Goal: Information Seeking & Learning: Learn about a topic

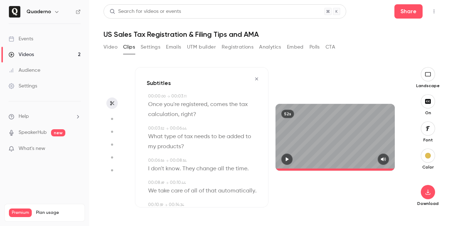
click at [426, 75] on icon "button" at bounding box center [428, 74] width 8 height 6
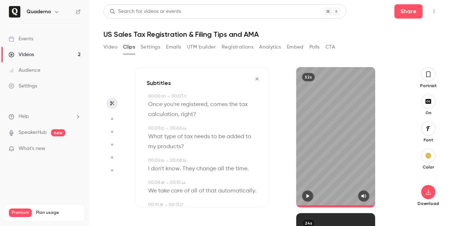
type input "****"
click at [428, 192] on icon "button" at bounding box center [428, 192] width 5 height 5
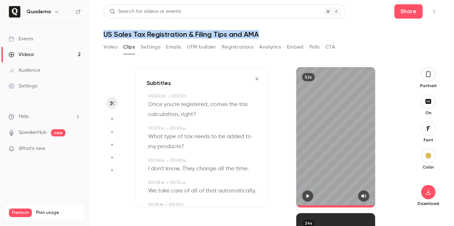
drag, startPoint x: 98, startPoint y: 33, endPoint x: 271, endPoint y: 34, distance: 173.1
click at [271, 34] on main "Search for videos or events Share US Sales Tax Registration & Filing Tips and A…" at bounding box center [271, 113] width 365 height 226
copy h1 "US Sales Tax Registration & Filing Tips and AMA"
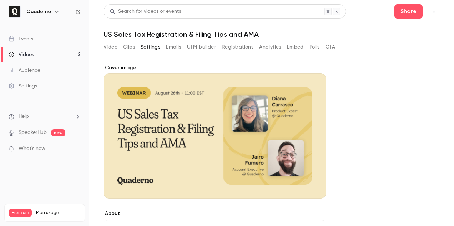
scroll to position [9, 0]
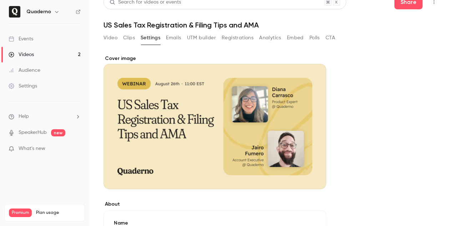
click at [40, 56] on link "Videos 2" at bounding box center [44, 55] width 89 height 16
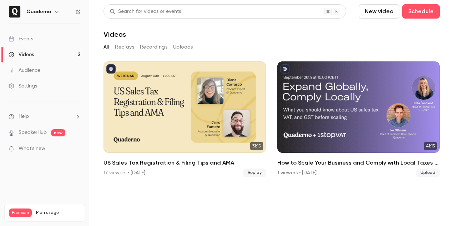
click at [53, 15] on button "button" at bounding box center [56, 11] width 9 height 9
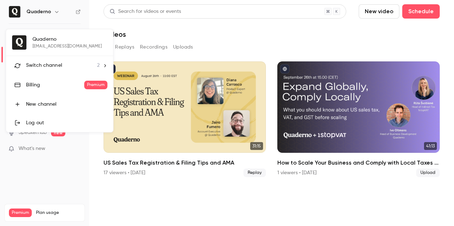
click at [64, 63] on div "Switch channel 2" at bounding box center [63, 65] width 74 height 7
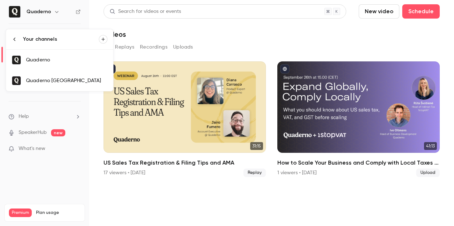
click at [85, 88] on link "Quaderno [GEOGRAPHIC_DATA]" at bounding box center [59, 80] width 107 height 21
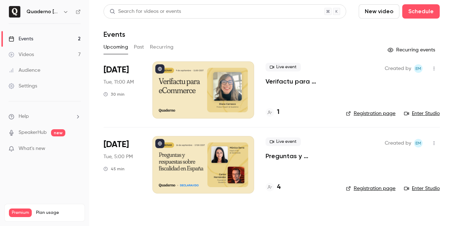
click at [134, 44] on button "Past" at bounding box center [139, 46] width 10 height 11
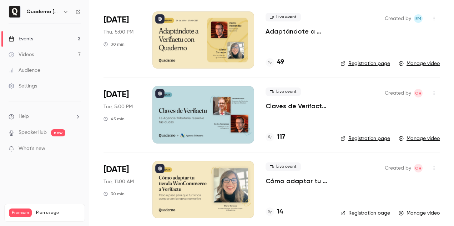
scroll to position [55, 0]
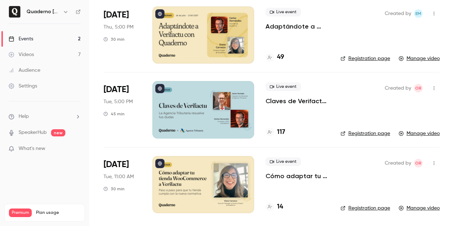
click at [179, 90] on div at bounding box center [203, 109] width 102 height 57
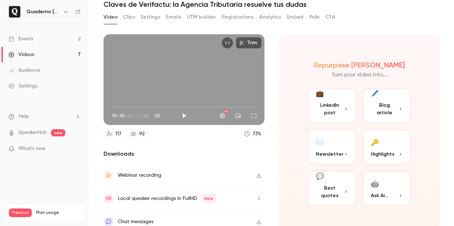
scroll to position [37, 0]
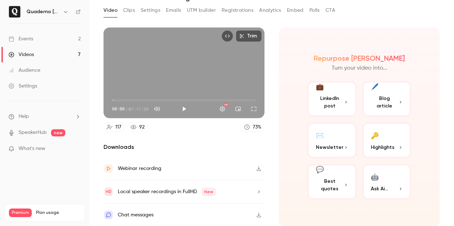
click at [132, 11] on button "Clips" at bounding box center [129, 10] width 12 height 11
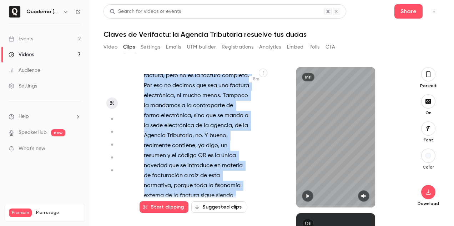
scroll to position [2704, 0]
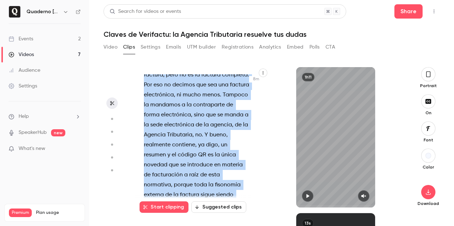
drag, startPoint x: 191, startPoint y: 141, endPoint x: 232, endPoint y: 152, distance: 42.6
click at [232, 153] on div "Hola . Buenas tardes . Ya veo mucha actividad en el chat . Yo . Creo que ya ha …" at bounding box center [200, 140] width 130 height 133
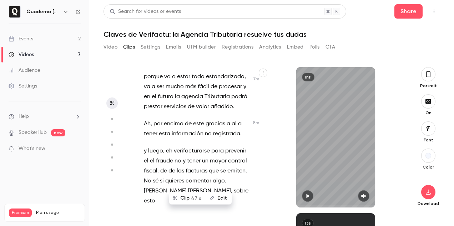
scroll to position [2481, 0]
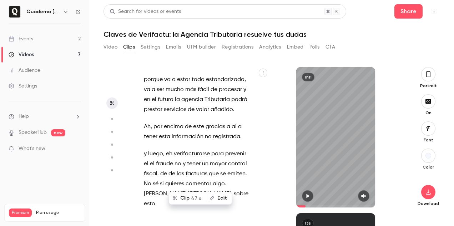
click at [186, 198] on button "Clip 47 s" at bounding box center [188, 197] width 36 height 11
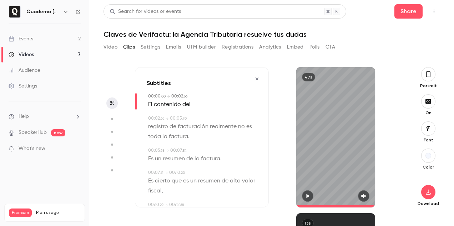
type input "*"
click at [430, 135] on button "button" at bounding box center [428, 128] width 14 height 14
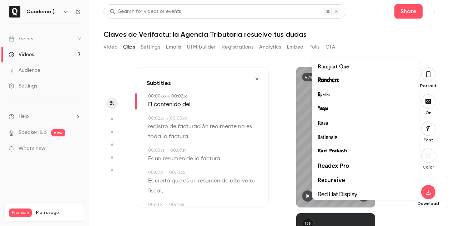
scroll to position [16640, 0]
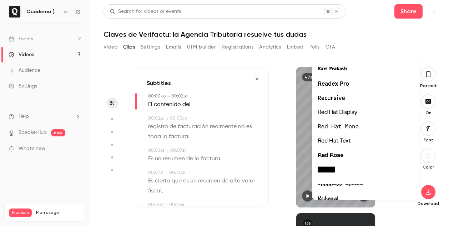
click at [342, 85] on span "Readex Pro" at bounding box center [333, 83] width 31 height 9
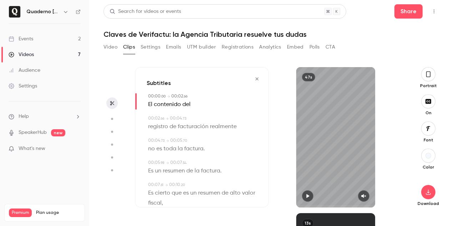
click at [343, 101] on span "Readex Pro" at bounding box center [355, 103] width 24 height 5
click at [430, 157] on div "button" at bounding box center [428, 156] width 6 height 6
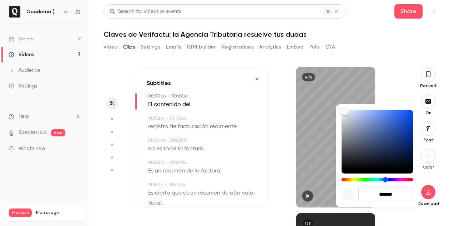
drag, startPoint x: 400, startPoint y: 194, endPoint x: 367, endPoint y: 190, distance: 32.8
click at [367, 190] on input "*******" at bounding box center [385, 194] width 55 height 14
paste input
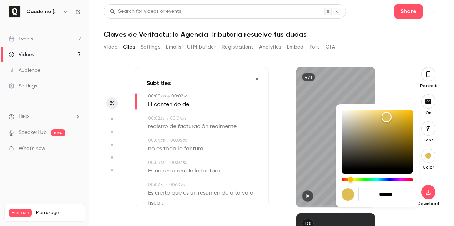
type input "*******"
click at [400, 219] on div at bounding box center [227, 113] width 454 height 226
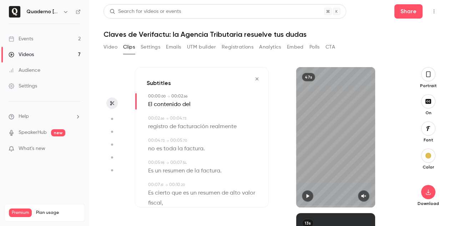
click at [306, 198] on button "button" at bounding box center [307, 195] width 11 height 11
click at [366, 194] on icon "button" at bounding box center [364, 195] width 6 height 5
click at [426, 194] on icon "button" at bounding box center [428, 192] width 5 height 5
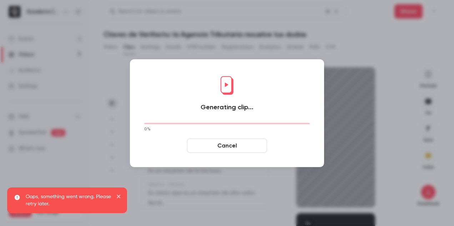
click at [251, 146] on button "Cancel" at bounding box center [227, 145] width 80 height 14
click at [233, 146] on button "Cancel" at bounding box center [227, 145] width 80 height 14
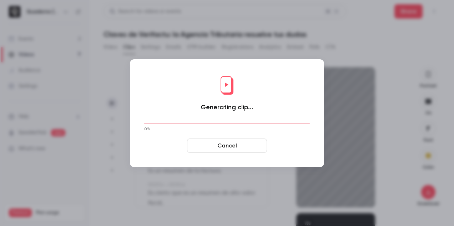
click at [221, 147] on button "Cancel" at bounding box center [227, 145] width 80 height 14
click at [187, 207] on div at bounding box center [227, 113] width 454 height 226
click at [371, 113] on div at bounding box center [227, 113] width 454 height 226
click at [248, 146] on button "Cancel" at bounding box center [227, 145] width 80 height 14
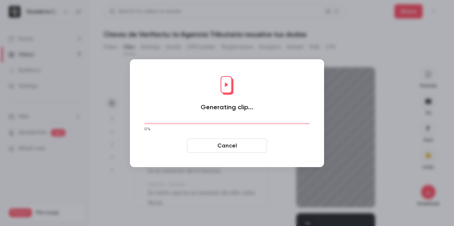
type input "****"
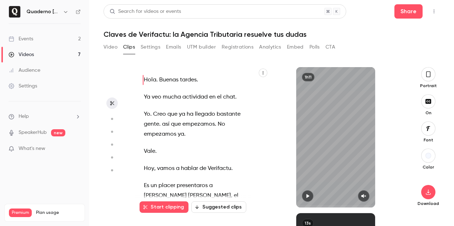
scroll to position [2481, 0]
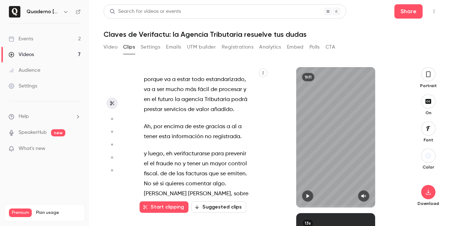
click at [194, 216] on span "El" at bounding box center [193, 221] width 4 height 10
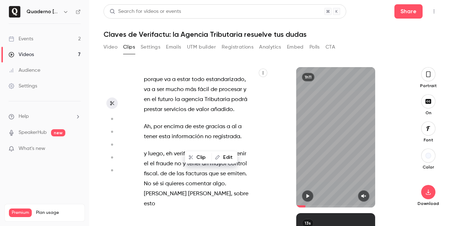
click at [213, 149] on p "y luego , eh verifacturarse para prevenir el el fraude no y tener un mayor cont…" at bounding box center [196, 179] width 105 height 60
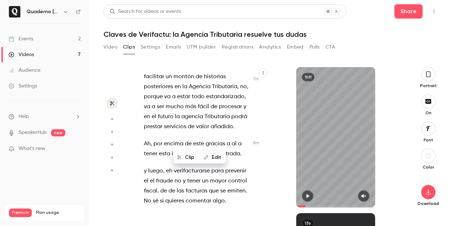
click at [196, 196] on span "comentar" at bounding box center [199, 201] width 26 height 10
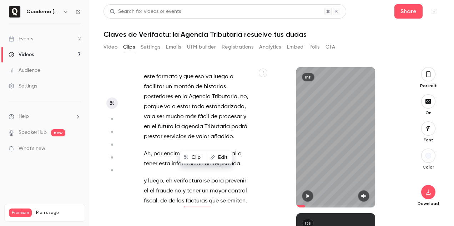
click at [190, 167] on div "Clip Edit" at bounding box center [209, 157] width 47 height 23
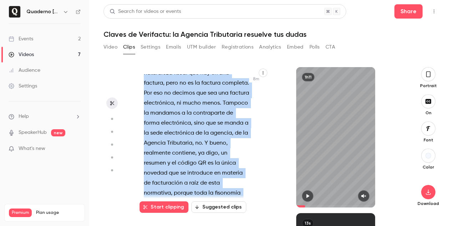
scroll to position [2706, 0]
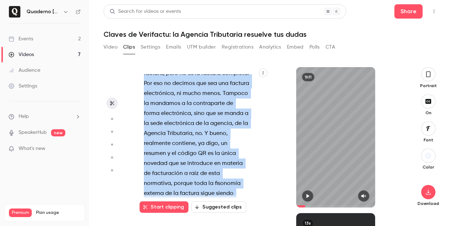
drag, startPoint x: 189, startPoint y: 167, endPoint x: 233, endPoint y: 148, distance: 48.1
click at [233, 148] on div "Hola . Buenas tardes . Ya veo mucha actividad en el chat . Yo . Creo que ya ha …" at bounding box center [200, 140] width 130 height 133
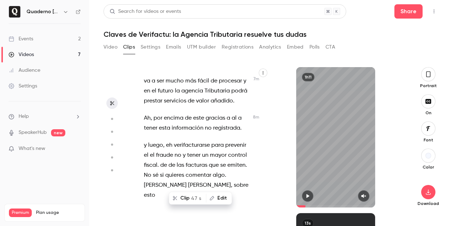
scroll to position [2481, 0]
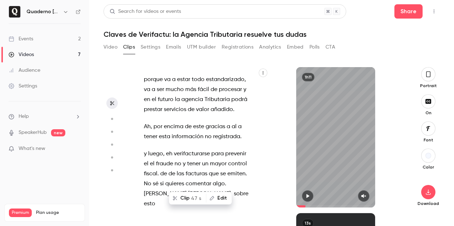
click at [429, 131] on icon "button" at bounding box center [428, 129] width 8 height 6
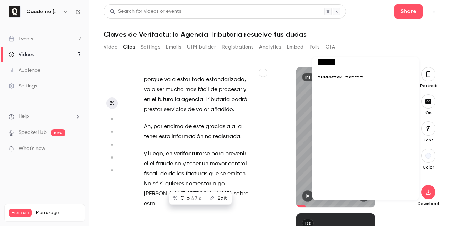
scroll to position [16584, 0]
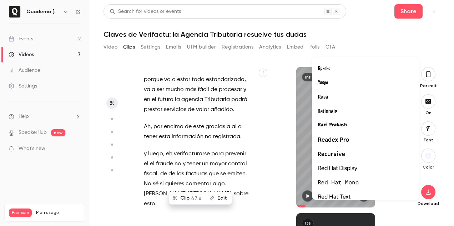
click at [362, 141] on div at bounding box center [366, 139] width 96 height 9
type input "*****"
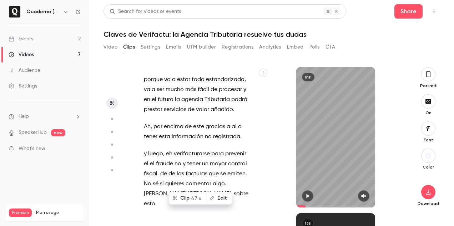
click at [428, 157] on div "button" at bounding box center [428, 156] width 6 height 6
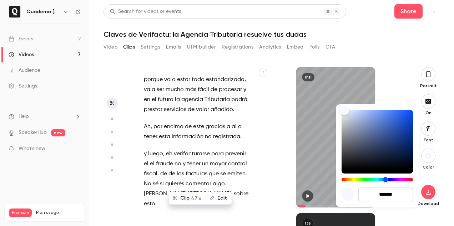
click at [390, 192] on input "*******" at bounding box center [385, 194] width 55 height 14
drag, startPoint x: 400, startPoint y: 194, endPoint x: 363, endPoint y: 186, distance: 37.9
click at [363, 186] on div "*******" at bounding box center [377, 155] width 83 height 103
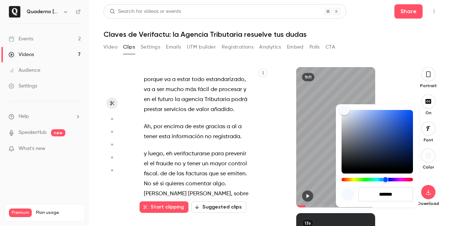
paste input
type input "*******"
type input "*****"
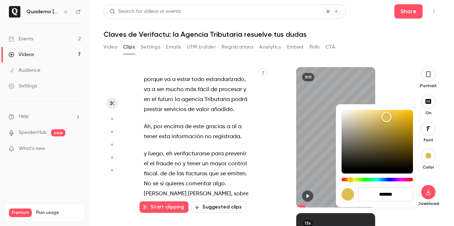
type input "*******"
click at [399, 211] on div at bounding box center [227, 113] width 454 height 226
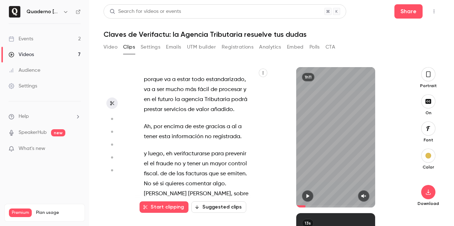
drag, startPoint x: 305, startPoint y: 206, endPoint x: 287, endPoint y: 205, distance: 19.0
click at [287, 205] on div "1h11" at bounding box center [336, 137] width 134 height 140
type input "*"
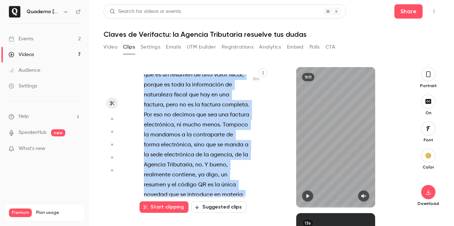
scroll to position [2675, 0]
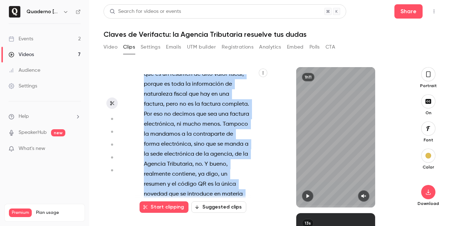
drag, startPoint x: 190, startPoint y: 141, endPoint x: 233, endPoint y: 180, distance: 58.6
click at [233, 180] on div "Hola . Buenas tardes . Ya veo mucha actividad en el chat . Yo . Creo que ya ha …" at bounding box center [200, 140] width 130 height 133
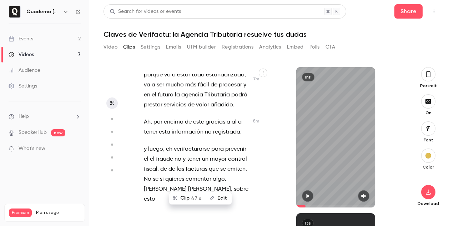
scroll to position [2481, 0]
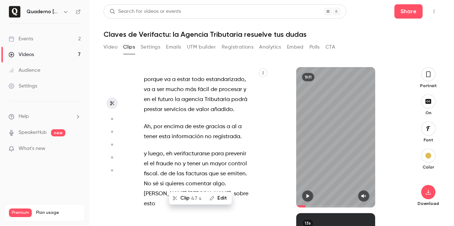
click at [182, 197] on button "Clip 47 s" at bounding box center [188, 197] width 36 height 11
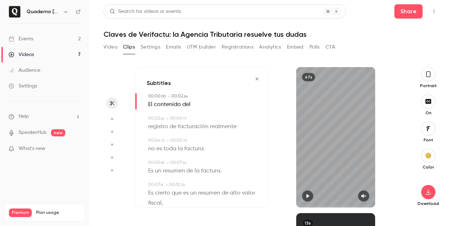
click at [304, 197] on button "button" at bounding box center [307, 195] width 11 height 11
click at [364, 196] on icon "button" at bounding box center [364, 195] width 6 height 5
click at [429, 102] on icon "button" at bounding box center [428, 101] width 6 height 5
click at [429, 103] on icon "button" at bounding box center [428, 102] width 8 height 6
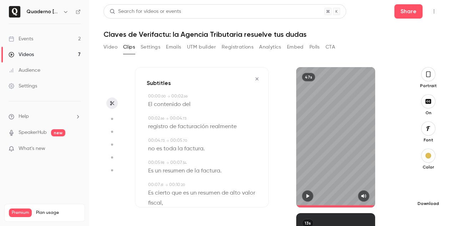
click at [432, 197] on button "button" at bounding box center [428, 192] width 14 height 14
type input "****"
click at [257, 79] on icon "button" at bounding box center [257, 78] width 3 height 3
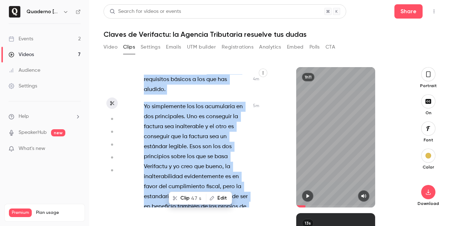
scroll to position [1636, 0]
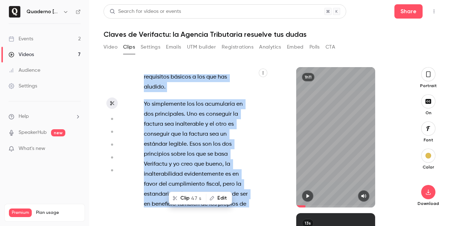
drag, startPoint x: 143, startPoint y: 149, endPoint x: 220, endPoint y: 155, distance: 76.6
click at [220, 155] on div "Hola . Buenas tardes . Ya veo mucha actividad en el chat . Yo . Creo que ya ha …" at bounding box center [200, 140] width 130 height 133
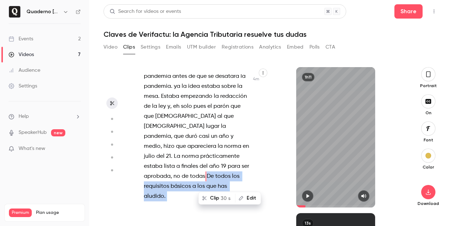
scroll to position [1512, 0]
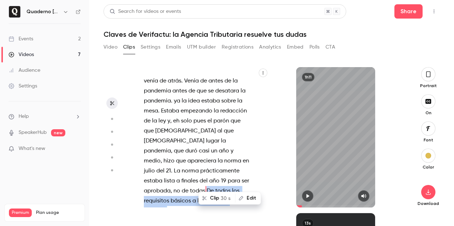
click at [214, 197] on button "Clip 30 s" at bounding box center [217, 197] width 36 height 11
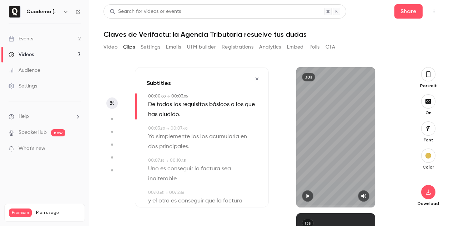
click at [311, 196] on button "button" at bounding box center [307, 195] width 11 height 11
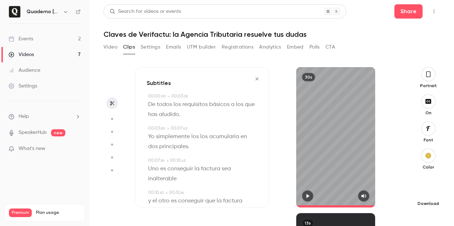
click at [432, 187] on button "button" at bounding box center [428, 192] width 14 height 14
click at [256, 79] on icon "button" at bounding box center [257, 78] width 6 height 5
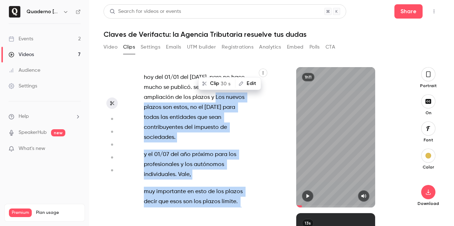
scroll to position [8464, 0]
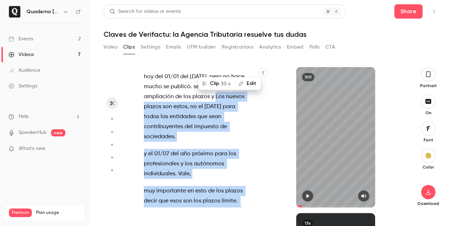
drag, startPoint x: 214, startPoint y: 141, endPoint x: 214, endPoint y: 166, distance: 25.0
click at [214, 166] on div "Hola . Buenas tardes . Ya veo mucha actividad en el chat . Yo . Creo que ya ha …" at bounding box center [200, 140] width 130 height 133
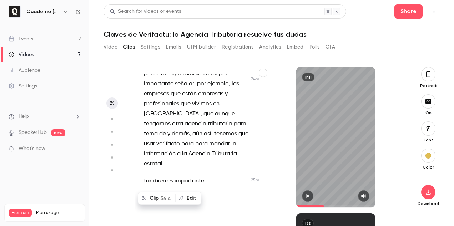
scroll to position [8309, 0]
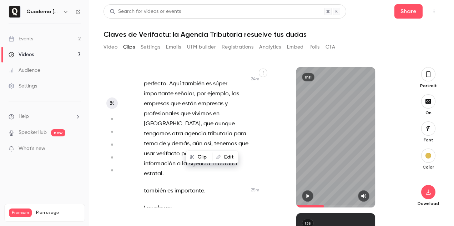
scroll to position [8280, 0]
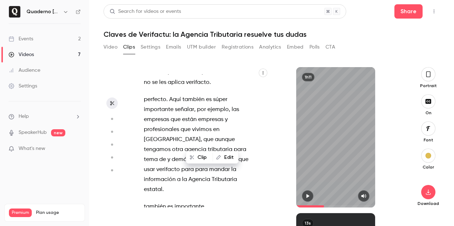
drag, startPoint x: 213, startPoint y: 138, endPoint x: 215, endPoint y: 151, distance: 13.3
click at [215, 151] on div "Hola . Buenas tardes . Ya veo mucha actividad en el chat . Yo . Creo que ya ha …" at bounding box center [202, 137] width 134 height 140
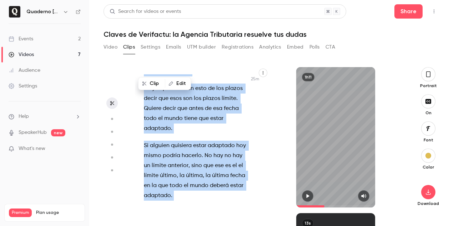
scroll to position [8570, 0]
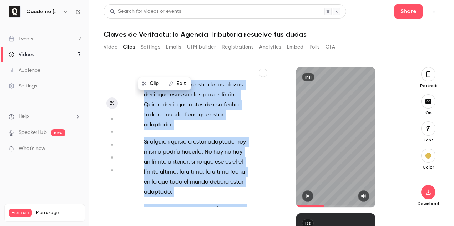
drag, startPoint x: 214, startPoint y: 84, endPoint x: 188, endPoint y: 164, distance: 84.8
click at [188, 164] on div "Hola . Buenas tardes . Ya veo mucha actividad en el chat . Yo . Creo que ya ha …" at bounding box center [200, 140] width 130 height 133
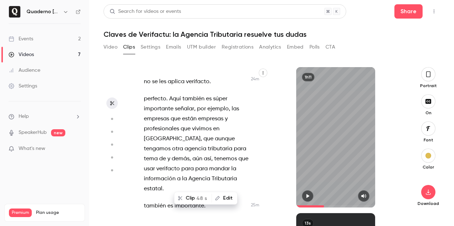
scroll to position [8280, 0]
click at [195, 199] on button "Clip 48 s" at bounding box center [193, 197] width 36 height 11
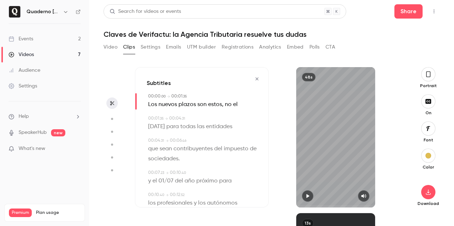
click at [309, 197] on icon "button" at bounding box center [308, 195] width 6 height 5
type input "**"
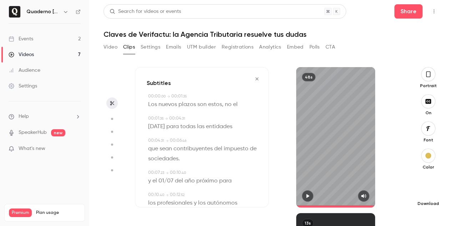
click at [429, 192] on icon "button" at bounding box center [428, 192] width 9 height 6
